Goal: Task Accomplishment & Management: Manage account settings

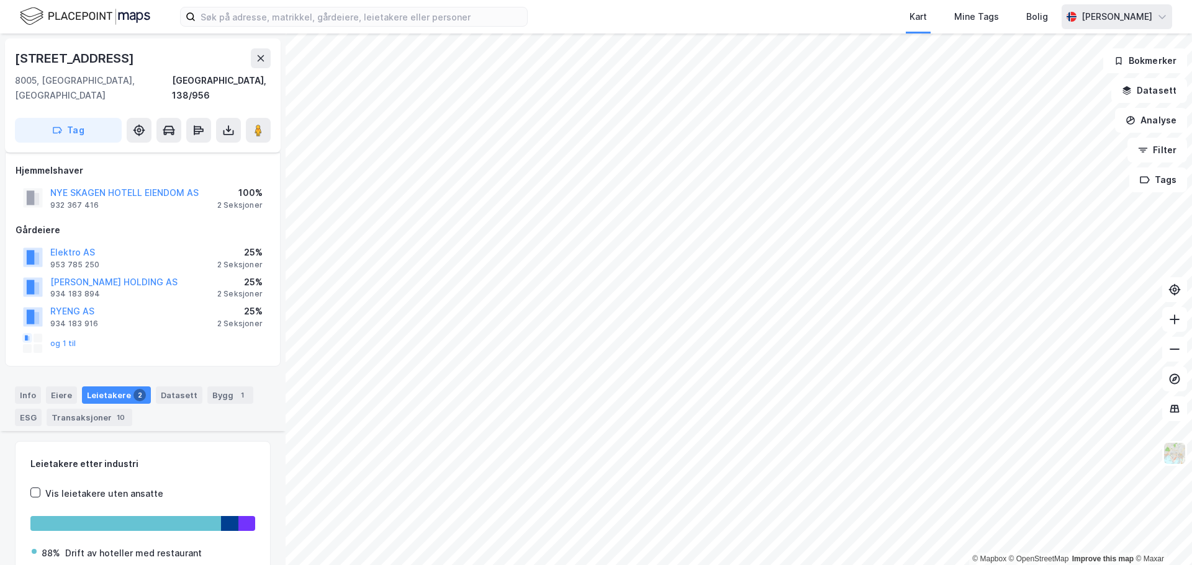
scroll to position [446, 0]
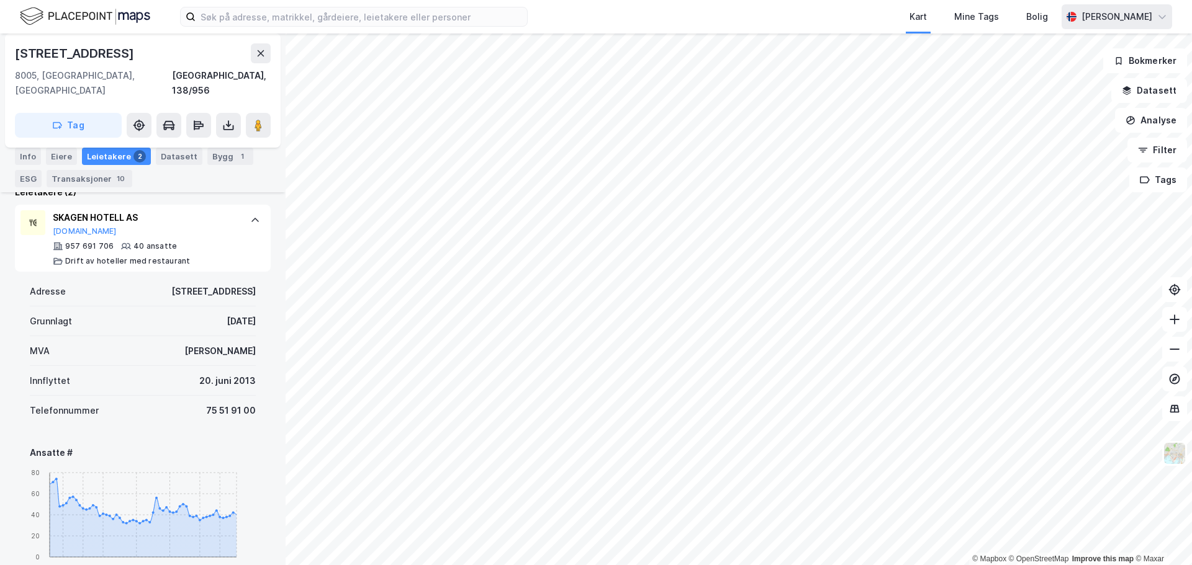
click at [1097, 19] on div "[PERSON_NAME]" at bounding box center [1116, 16] width 71 height 15
click at [1053, 76] on div "Logg ut" at bounding box center [1055, 76] width 34 height 15
